Goal: Download file/media

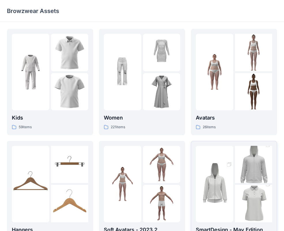
click at [230, 192] on img at bounding box center [214, 184] width 37 height 56
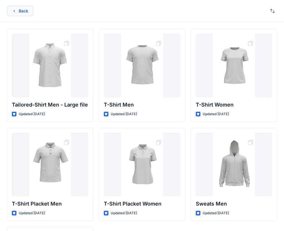
click at [25, 12] on button "Back" at bounding box center [20, 11] width 26 height 10
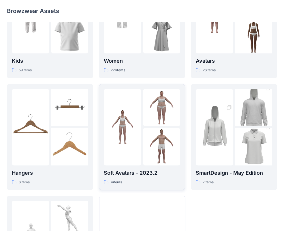
scroll to position [63, 0]
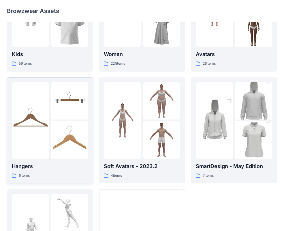
click at [64, 126] on img at bounding box center [69, 139] width 37 height 37
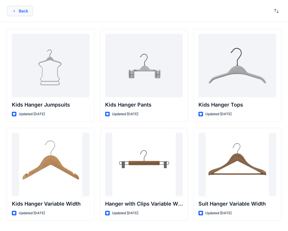
click at [17, 12] on button "Back" at bounding box center [20, 11] width 26 height 10
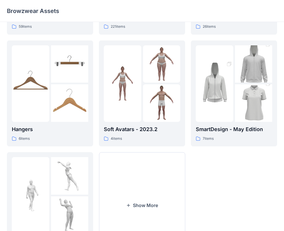
scroll to position [143, 0]
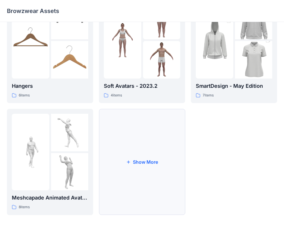
click at [158, 164] on button "Show More" at bounding box center [142, 162] width 86 height 106
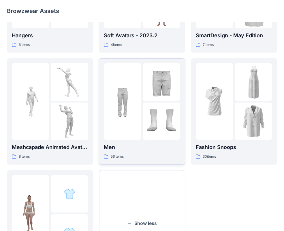
scroll to position [194, 0]
click at [127, 132] on div at bounding box center [122, 101] width 37 height 76
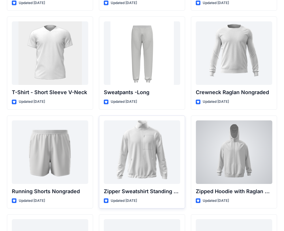
scroll to position [608, 0]
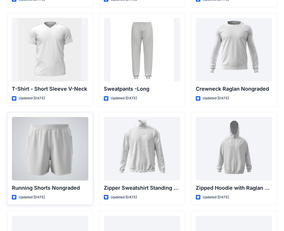
click at [71, 152] on div at bounding box center [50, 148] width 76 height 63
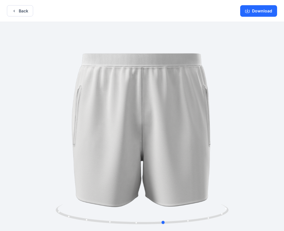
drag, startPoint x: 212, startPoint y: 163, endPoint x: 59, endPoint y: 167, distance: 152.8
click at [59, 167] on div at bounding box center [142, 127] width 284 height 210
click at [20, 6] on button "Back" at bounding box center [20, 10] width 26 height 11
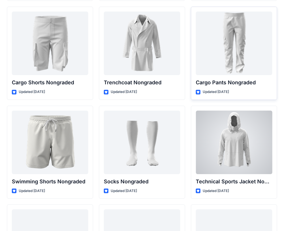
scroll to position [825, 0]
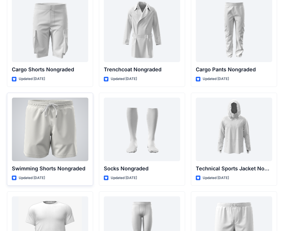
click at [50, 144] on div at bounding box center [50, 128] width 76 height 63
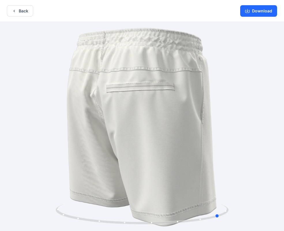
drag, startPoint x: 218, startPoint y: 154, endPoint x: 122, endPoint y: 156, distance: 95.1
click at [122, 156] on div at bounding box center [142, 127] width 284 height 210
click at [15, 12] on icon "button" at bounding box center [14, 11] width 5 height 5
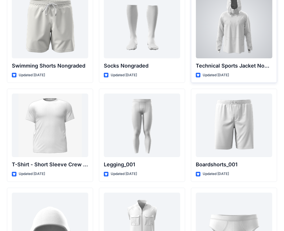
scroll to position [943, 0]
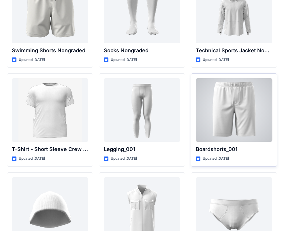
click at [241, 120] on div at bounding box center [234, 109] width 76 height 63
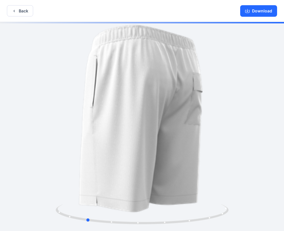
drag, startPoint x: 186, startPoint y: 140, endPoint x: 130, endPoint y: 141, distance: 55.9
click at [130, 141] on div at bounding box center [142, 127] width 284 height 210
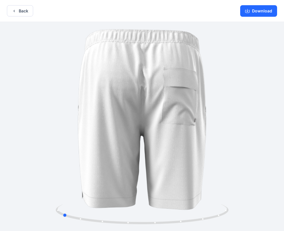
drag, startPoint x: 198, startPoint y: 145, endPoint x: 174, endPoint y: 148, distance: 24.1
click at [174, 148] on div at bounding box center [142, 127] width 284 height 210
click at [259, 12] on button "Download" at bounding box center [258, 11] width 37 height 12
click at [256, 15] on button "Download" at bounding box center [258, 11] width 37 height 12
